Goal: Task Accomplishment & Management: Manage account settings

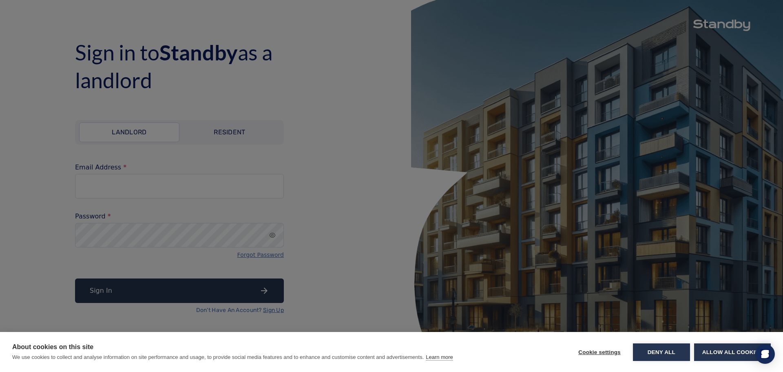
click at [484, 118] on div "About cookies on this site We use cookies to collect and analyse information on…" at bounding box center [391, 186] width 783 height 372
click at [531, 181] on div "About cookies on this site We use cookies to collect and analyse information on…" at bounding box center [391, 186] width 783 height 372
click at [713, 348] on button "Allow all cookies" at bounding box center [732, 352] width 77 height 18
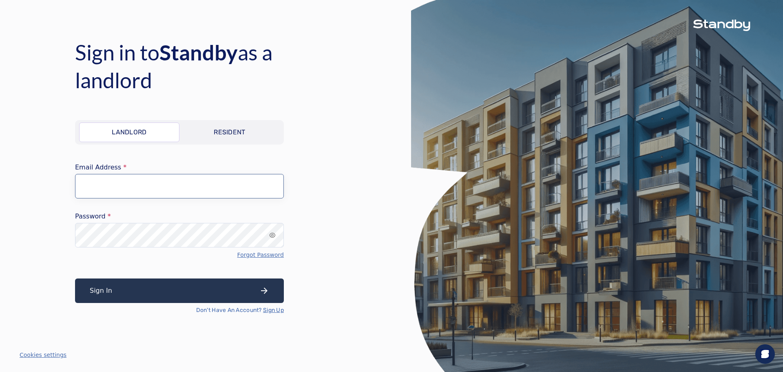
click at [136, 192] on input "Email Address" at bounding box center [179, 186] width 209 height 24
paste input "**********"
type input "**********"
click at [145, 288] on button "Sign In" at bounding box center [179, 290] width 209 height 24
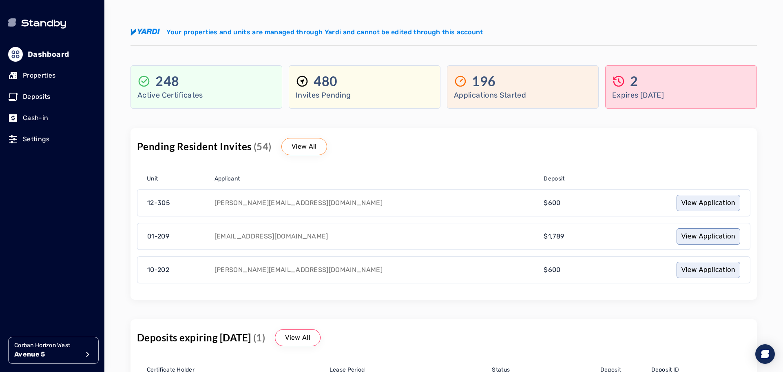
click at [657, 86] on div "2" at bounding box center [681, 81] width 138 height 16
click at [509, 92] on p "Applications Started" at bounding box center [523, 94] width 138 height 11
click at [298, 149] on p "View All" at bounding box center [304, 147] width 25 height 10
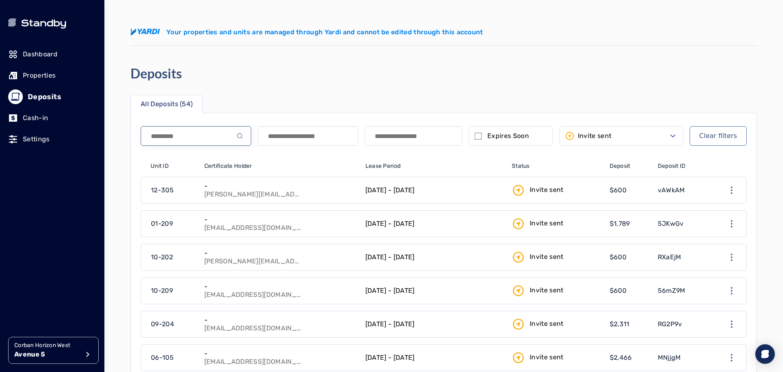
click at [212, 133] on input at bounding box center [196, 136] width 111 height 20
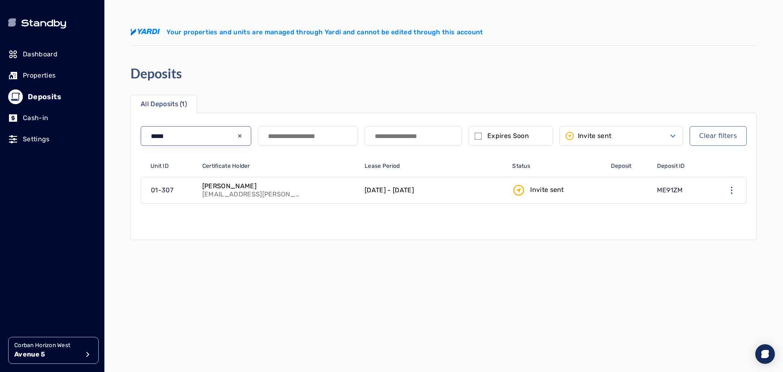
type input "*****"
click at [240, 136] on icon "input icon" at bounding box center [239, 135] width 3 height 3
click at [240, 136] on input at bounding box center [196, 136] width 111 height 20
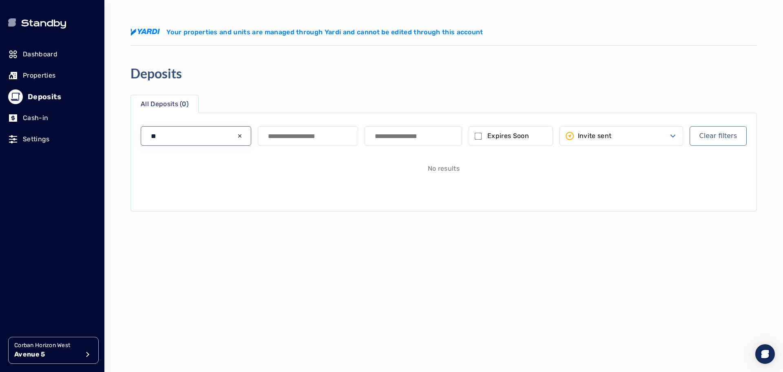
type input "*"
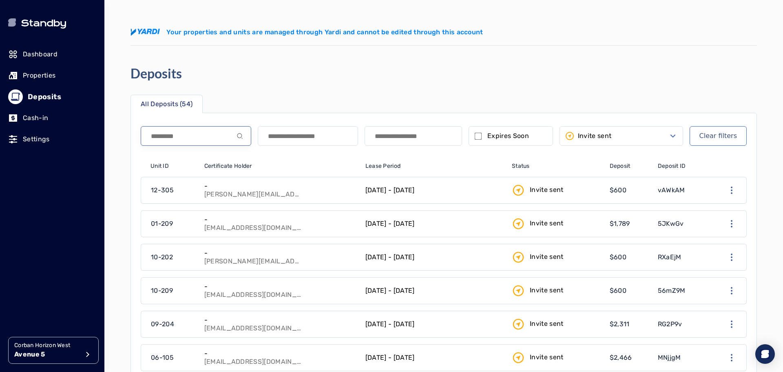
click at [207, 134] on input at bounding box center [196, 136] width 111 height 20
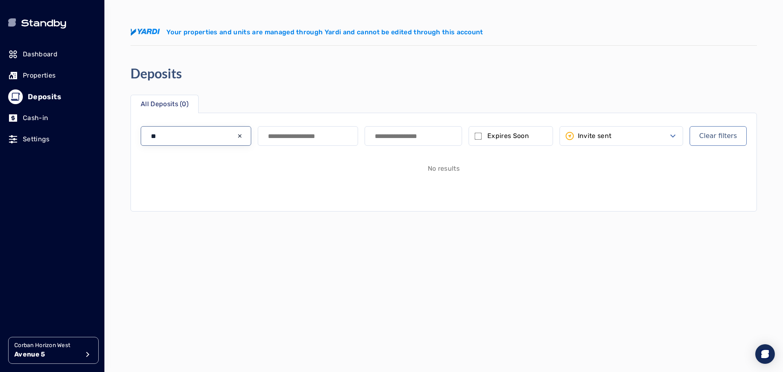
type input "*"
type input "******"
click at [675, 137] on icon "Select open" at bounding box center [672, 135] width 5 height 3
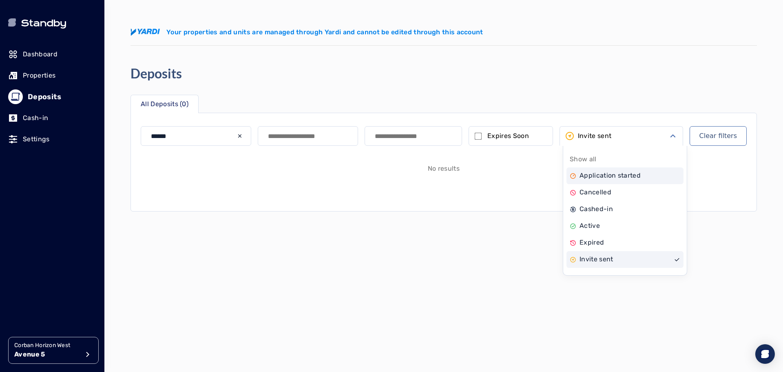
click at [642, 174] on div "Application started" at bounding box center [625, 175] width 117 height 17
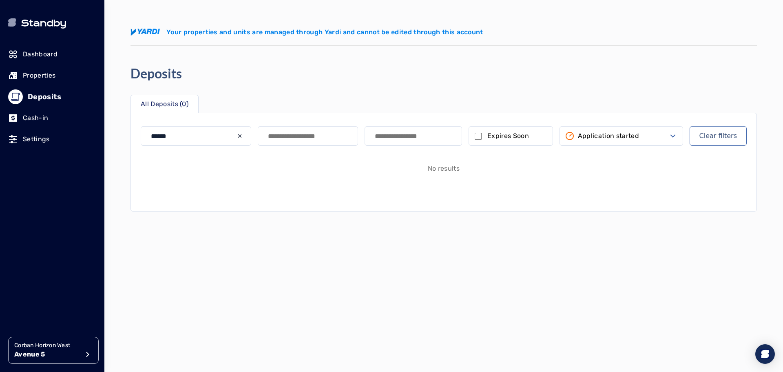
click at [650, 139] on button "Application started" at bounding box center [622, 136] width 124 height 20
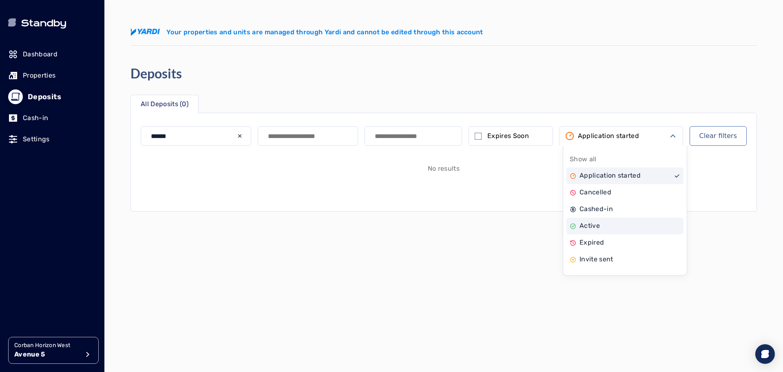
click at [622, 225] on div "Active" at bounding box center [625, 225] width 117 height 17
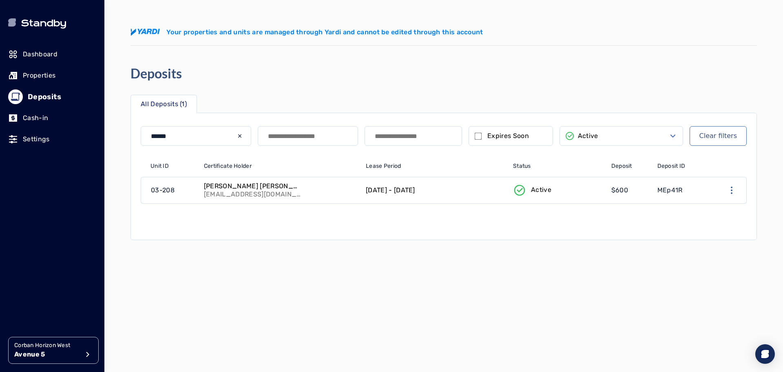
click at [241, 139] on icon "input icon" at bounding box center [240, 136] width 7 height 7
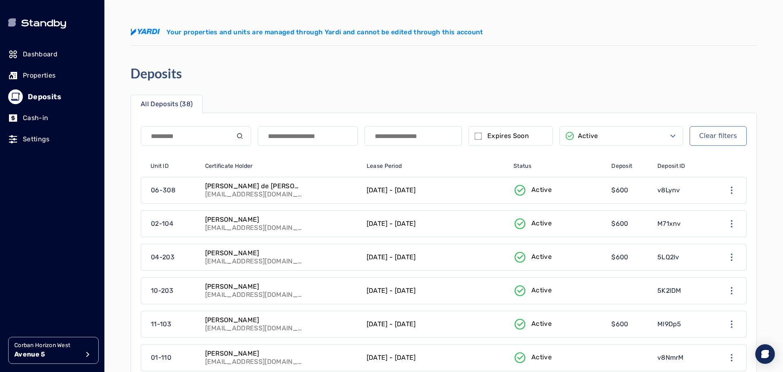
click at [57, 52] on p "Dashboard" at bounding box center [40, 54] width 35 height 10
